Goal: Task Accomplishment & Management: Use online tool/utility

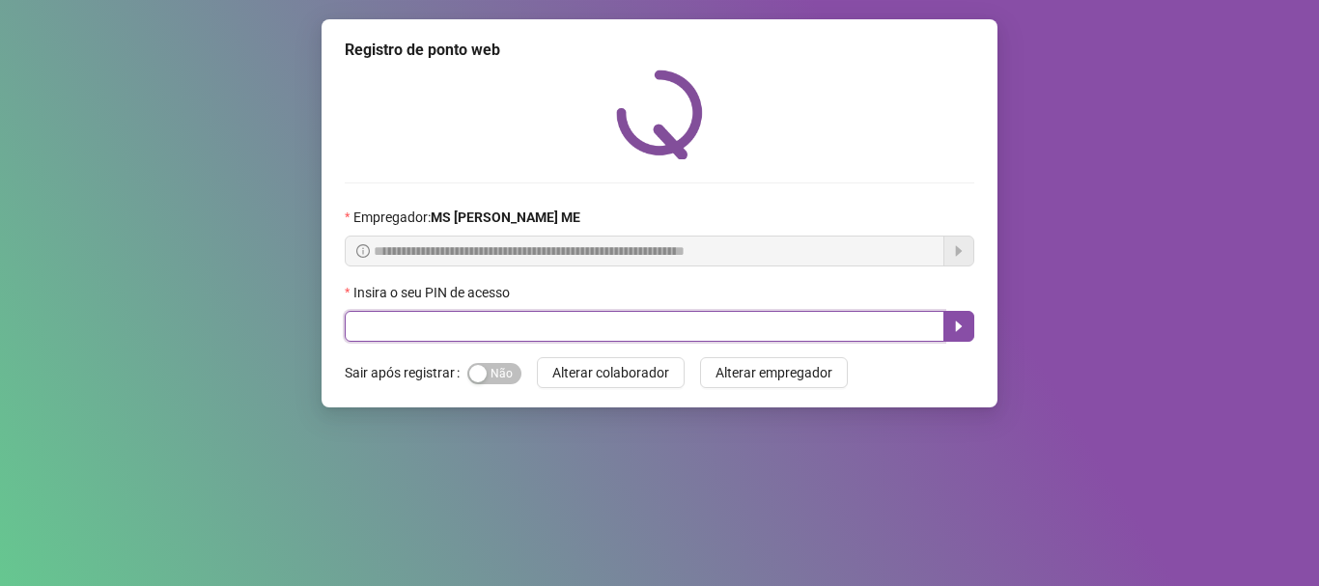
click at [657, 330] on input "text" at bounding box center [645, 326] width 600 height 31
type input "*"
click at [513, 325] on input "text" at bounding box center [645, 326] width 600 height 31
type input "*****"
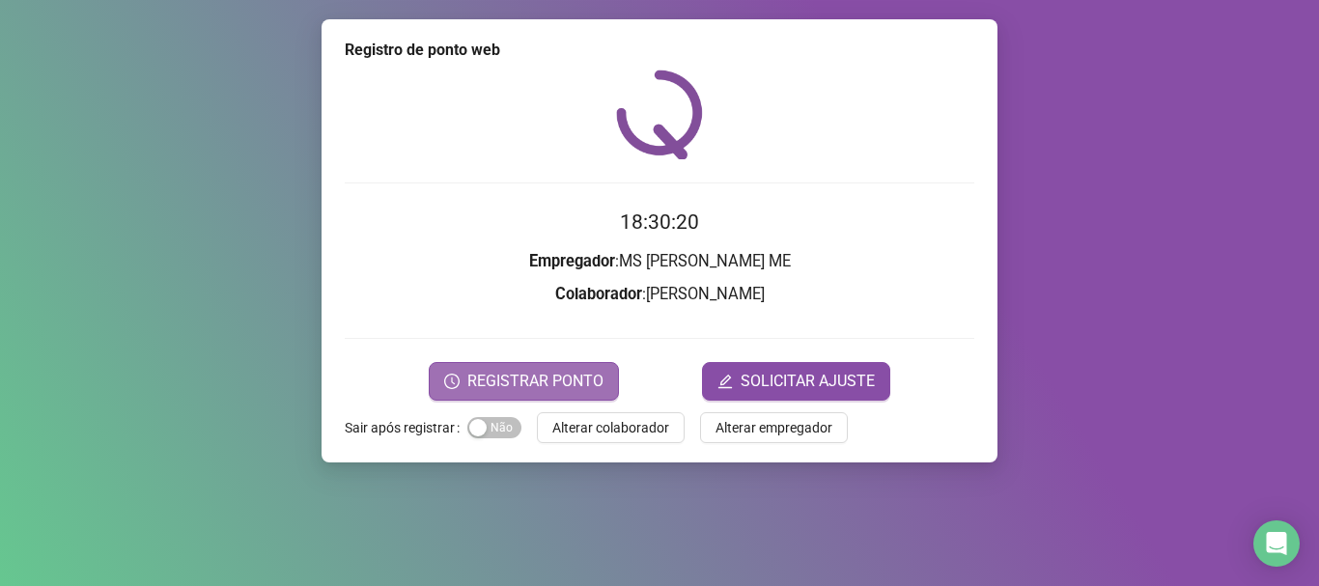
click at [541, 383] on span "REGISTRAR PONTO" at bounding box center [535, 381] width 136 height 23
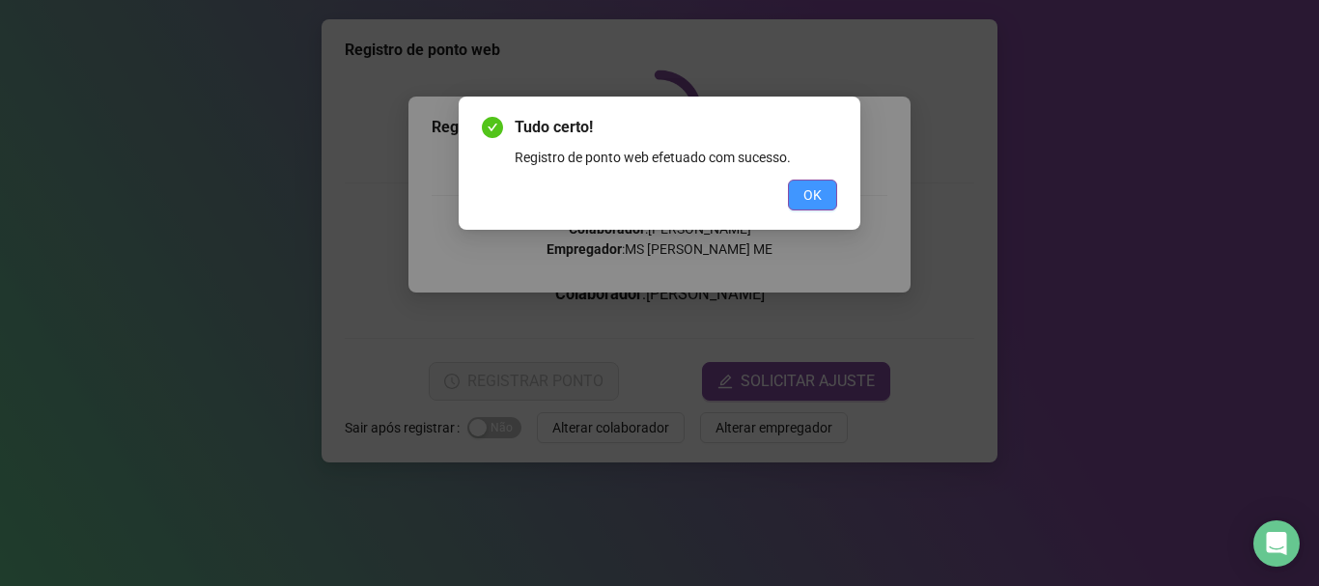
click at [811, 199] on span "OK" at bounding box center [812, 194] width 18 height 21
click at [811, 199] on div "Tudo certo! Registro de ponto web efetuado com sucesso. OK" at bounding box center [659, 293] width 1319 height 586
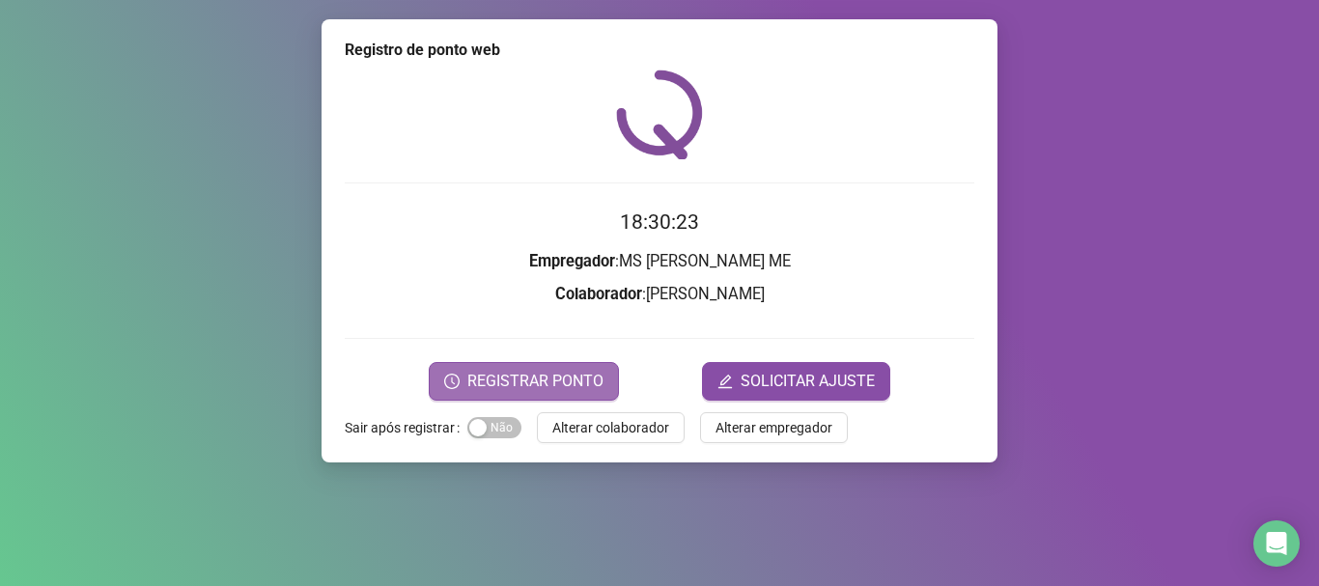
click at [579, 380] on span "REGISTRAR PONTO" at bounding box center [535, 381] width 136 height 23
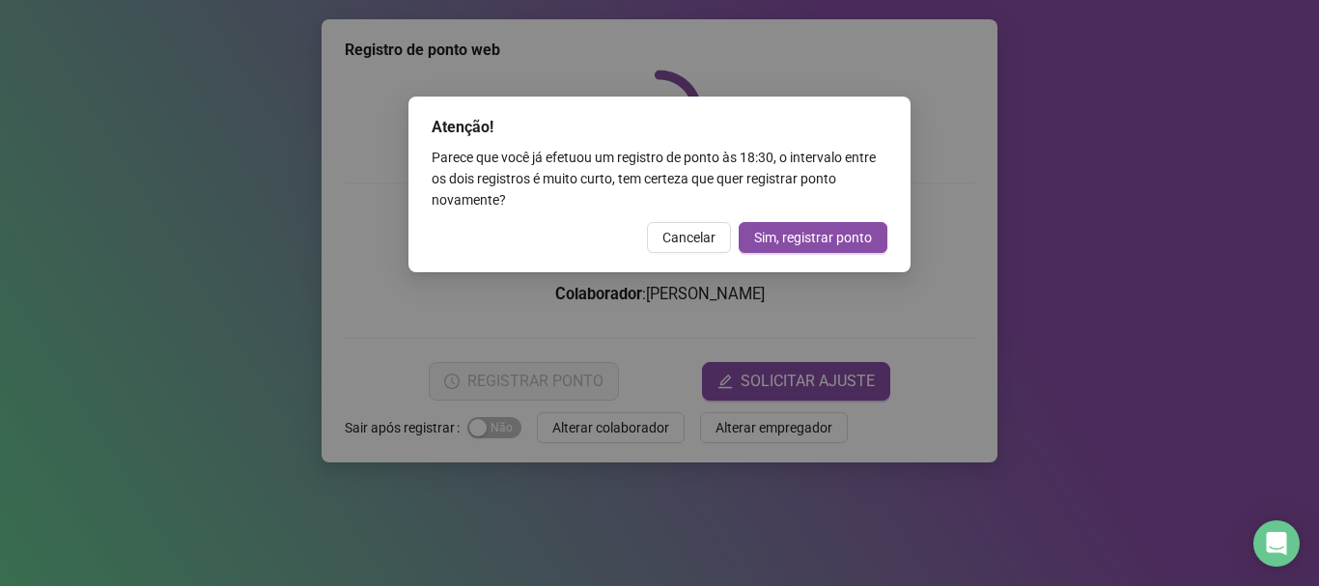
click at [707, 242] on span "Cancelar" at bounding box center [688, 237] width 53 height 21
click at [707, 242] on div "Atenção! Parece que você já efetuou um registro de ponto às 18:30 , o intervalo…" at bounding box center [659, 293] width 1319 height 586
